Goal: Check status: Check status

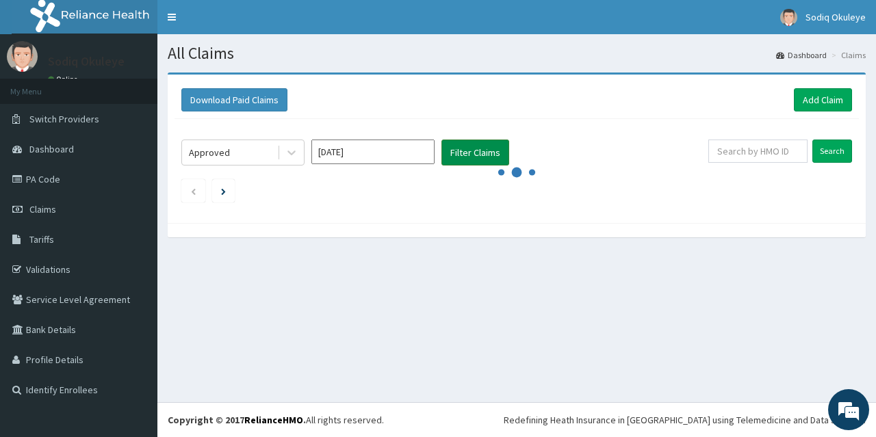
click at [449, 153] on button "Filter Claims" at bounding box center [475, 153] width 68 height 26
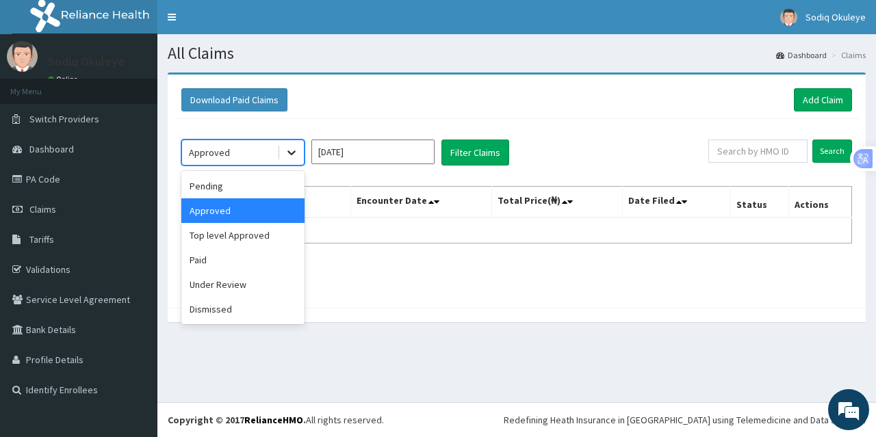
click at [288, 150] on icon at bounding box center [292, 153] width 14 height 14
click at [274, 186] on div "Pending" at bounding box center [242, 186] width 123 height 25
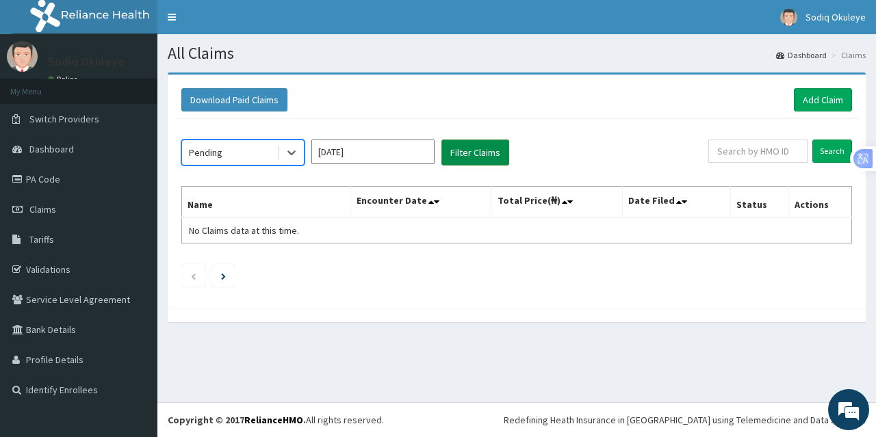
click at [475, 155] on button "Filter Claims" at bounding box center [475, 153] width 68 height 26
click at [288, 148] on icon at bounding box center [292, 153] width 14 height 14
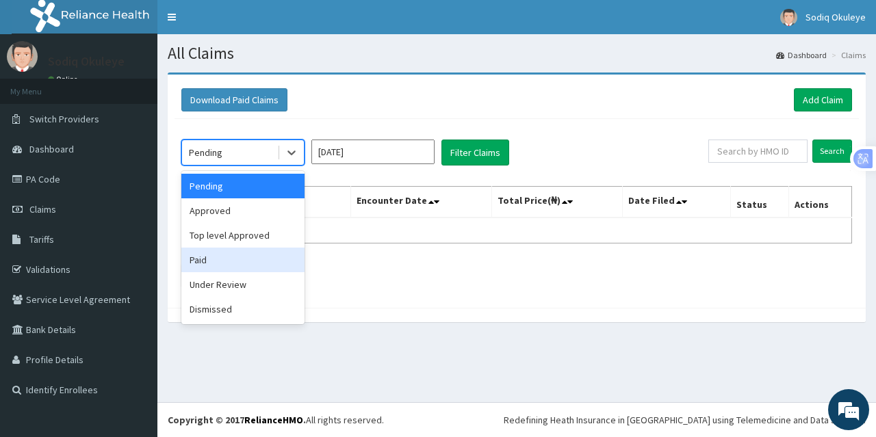
click at [240, 258] on div "Paid" at bounding box center [242, 260] width 123 height 25
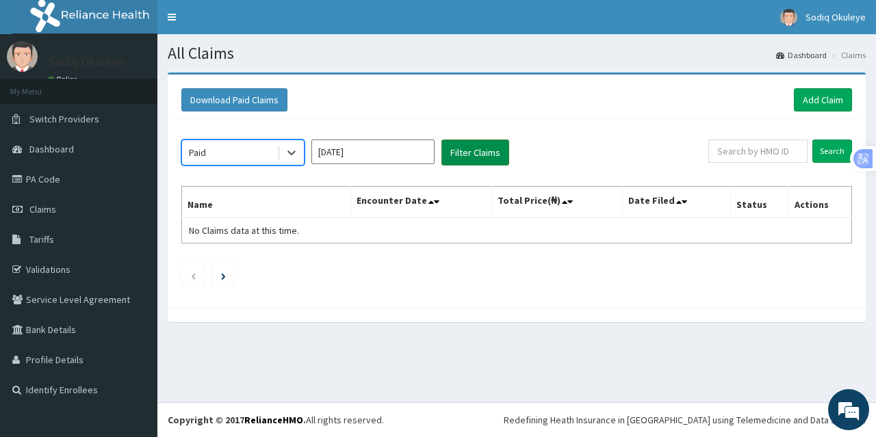
click at [482, 153] on button "Filter Claims" at bounding box center [475, 153] width 68 height 26
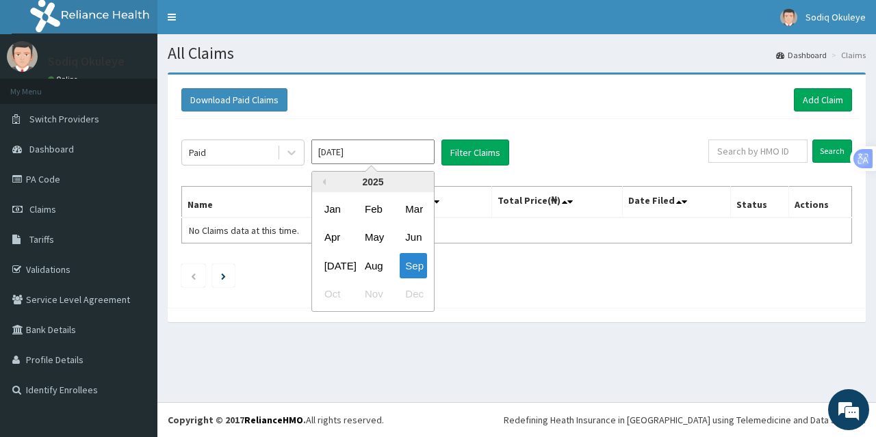
click at [406, 153] on input "[DATE]" at bounding box center [372, 152] width 123 height 25
click at [373, 259] on div "Aug" at bounding box center [372, 265] width 27 height 25
type input "Aug 2025"
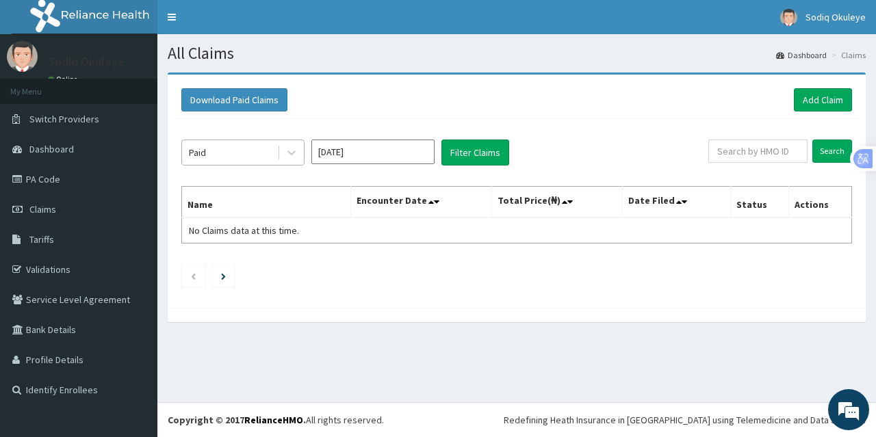
click at [272, 146] on div "Paid" at bounding box center [229, 153] width 95 height 22
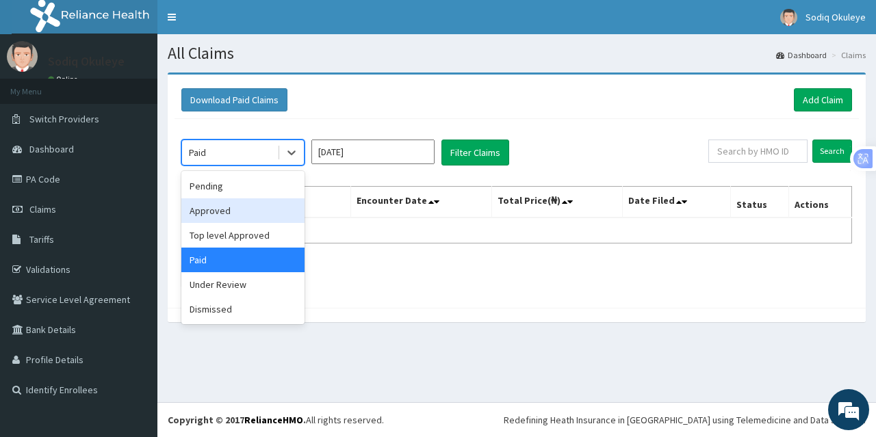
click at [252, 213] on div "Approved" at bounding box center [242, 210] width 123 height 25
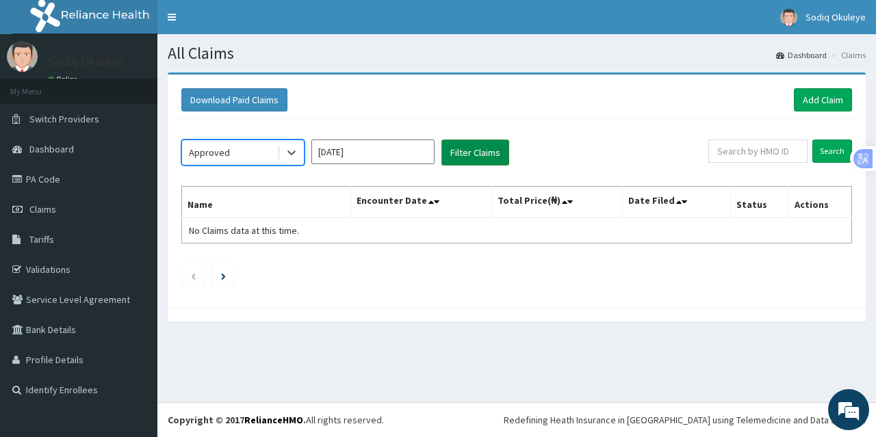
click at [462, 153] on button "Filter Claims" at bounding box center [475, 153] width 68 height 26
click at [290, 155] on icon at bounding box center [292, 153] width 14 height 14
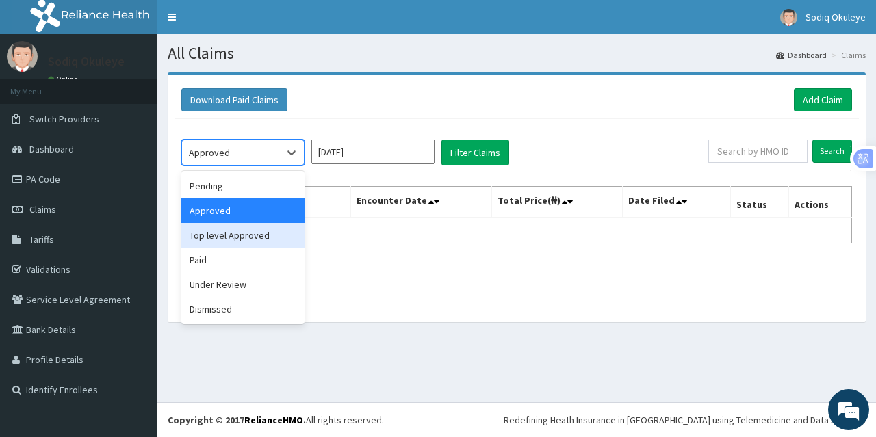
click at [256, 247] on div "Top level Approved" at bounding box center [242, 235] width 123 height 25
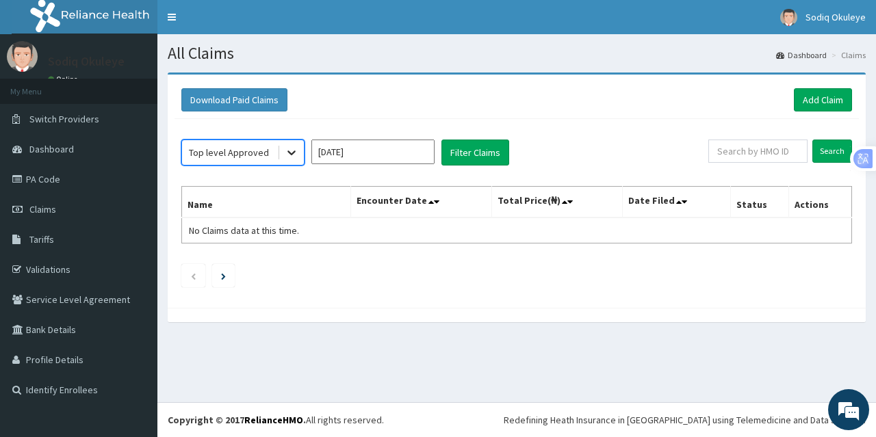
click at [293, 150] on icon at bounding box center [292, 153] width 14 height 14
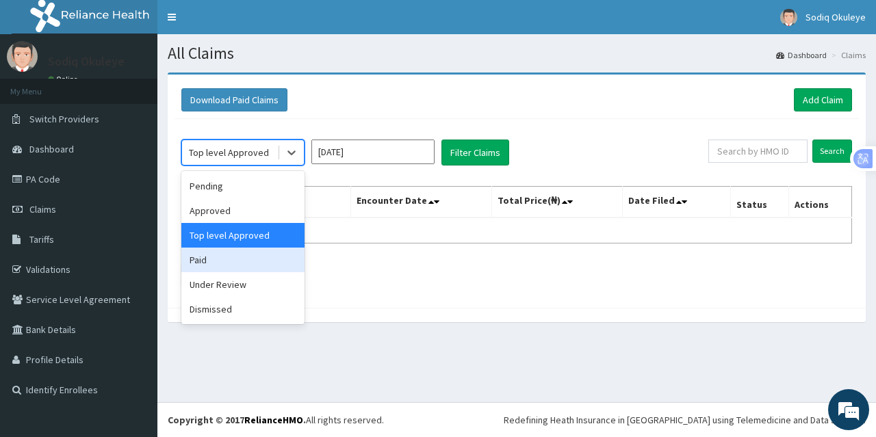
click at [232, 267] on div "Paid" at bounding box center [242, 260] width 123 height 25
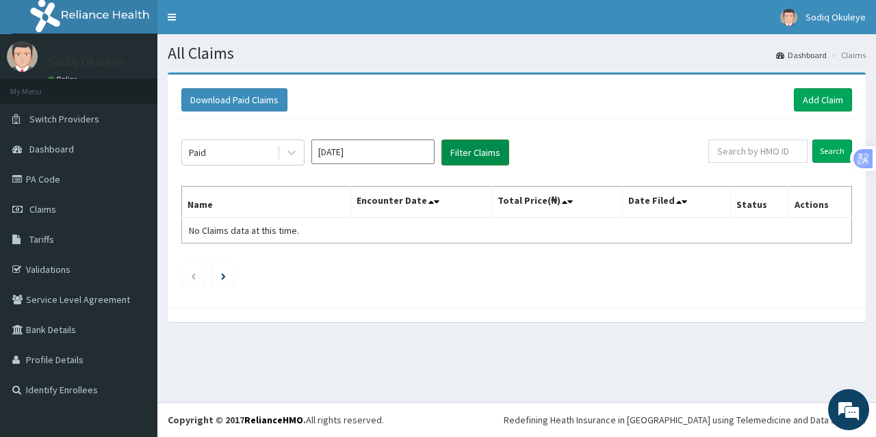
click at [474, 152] on button "Filter Claims" at bounding box center [475, 153] width 68 height 26
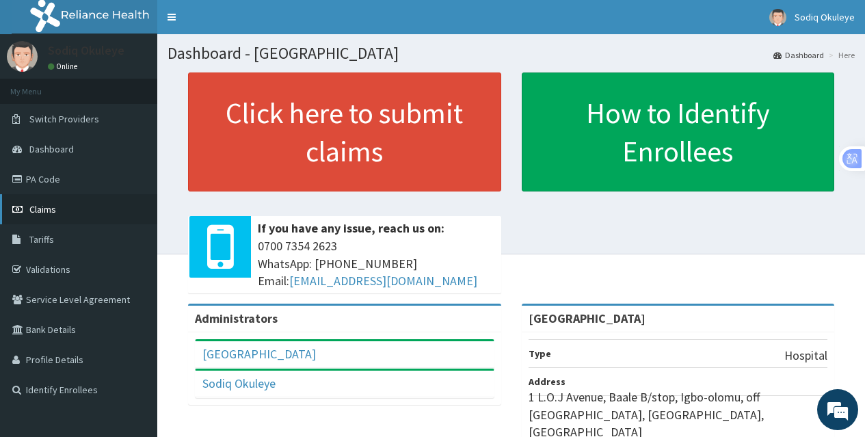
click at [38, 215] on span "Claims" at bounding box center [42, 209] width 27 height 12
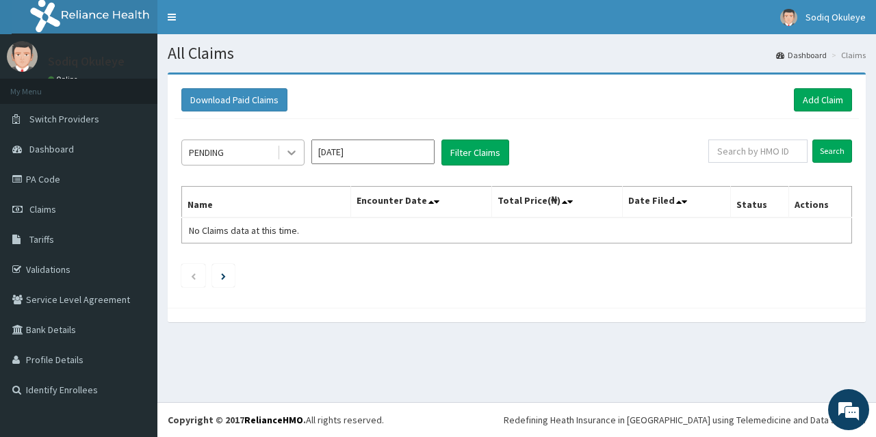
click at [293, 157] on icon at bounding box center [292, 153] width 14 height 14
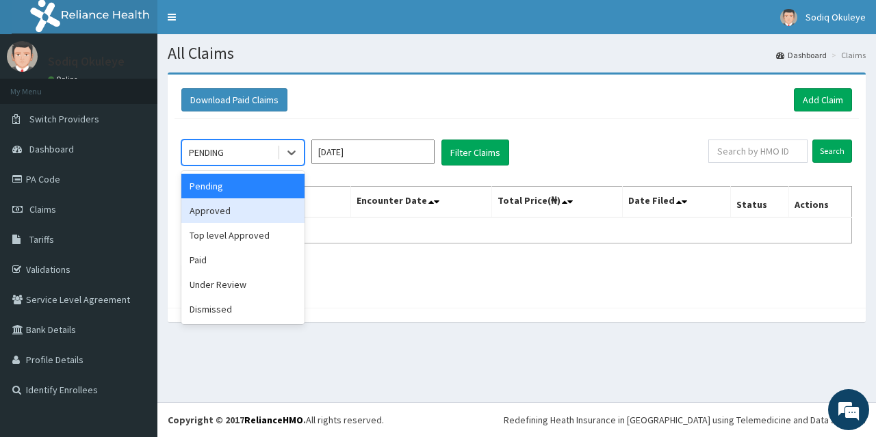
click at [264, 218] on div "Approved" at bounding box center [242, 210] width 123 height 25
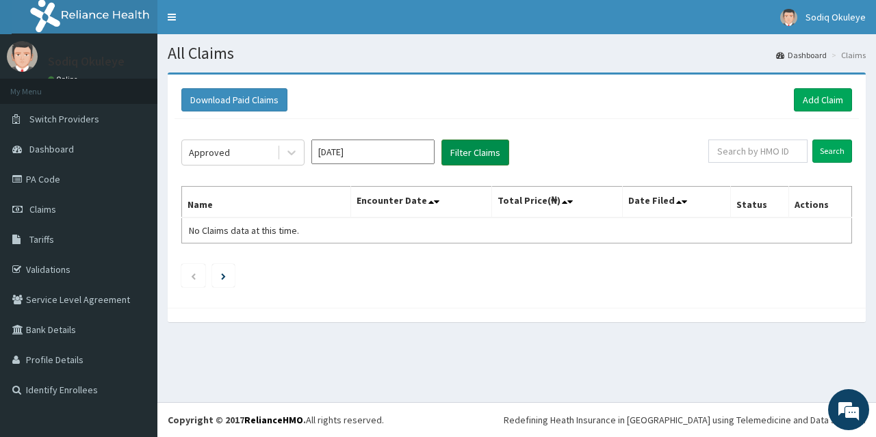
click at [475, 144] on button "Filter Claims" at bounding box center [475, 153] width 68 height 26
